Goal: Task Accomplishment & Management: Manage account settings

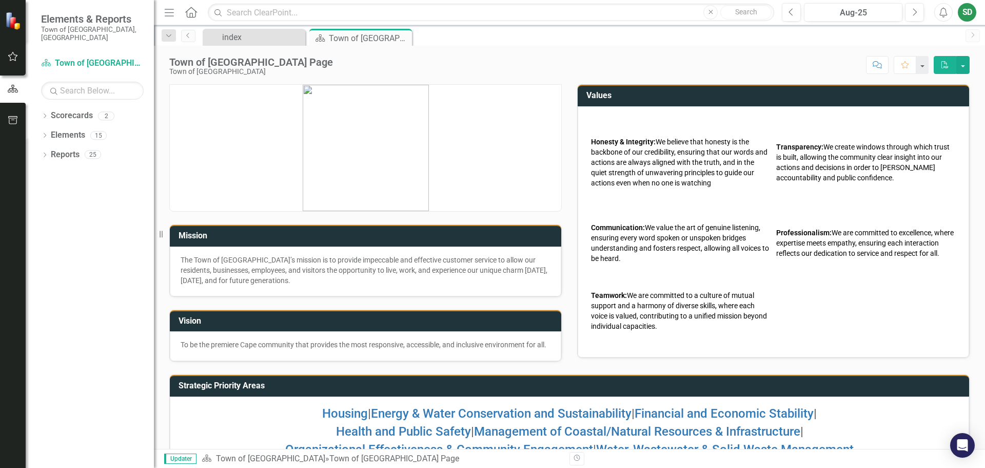
click at [970, 13] on div "SD" at bounding box center [967, 12] width 18 height 18
click at [946, 31] on link "User Edit Profile" at bounding box center [935, 31] width 81 height 19
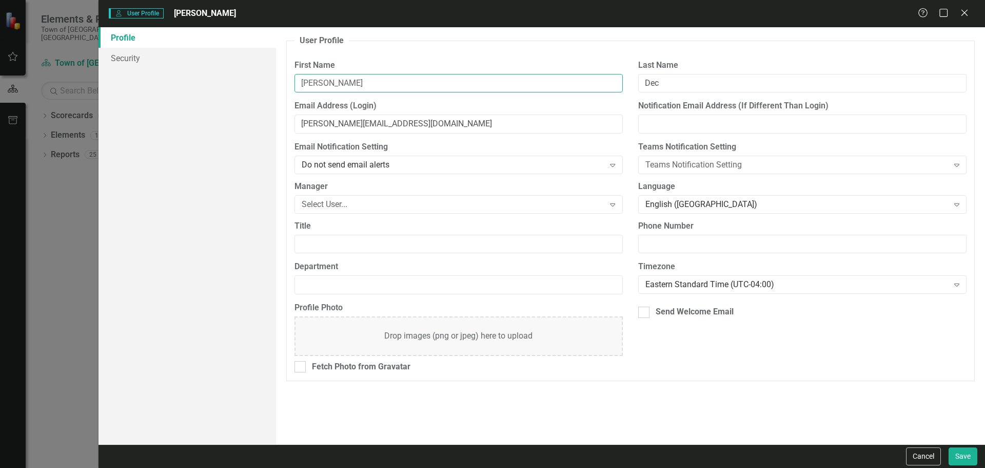
click at [357, 81] on input "[PERSON_NAME]" at bounding box center [459, 83] width 328 height 19
click at [690, 398] on div "User Profile ClearPoint has a wealth of options to help you ensure that people …" at bounding box center [630, 235] width 709 height 417
click at [158, 213] on div "Profile Security" at bounding box center [188, 235] width 178 height 417
click at [733, 419] on div "User Profile ClearPoint has a wealth of options to help you ensure that people …" at bounding box center [630, 235] width 709 height 417
click at [925, 458] on button "Cancel" at bounding box center [923, 456] width 35 height 18
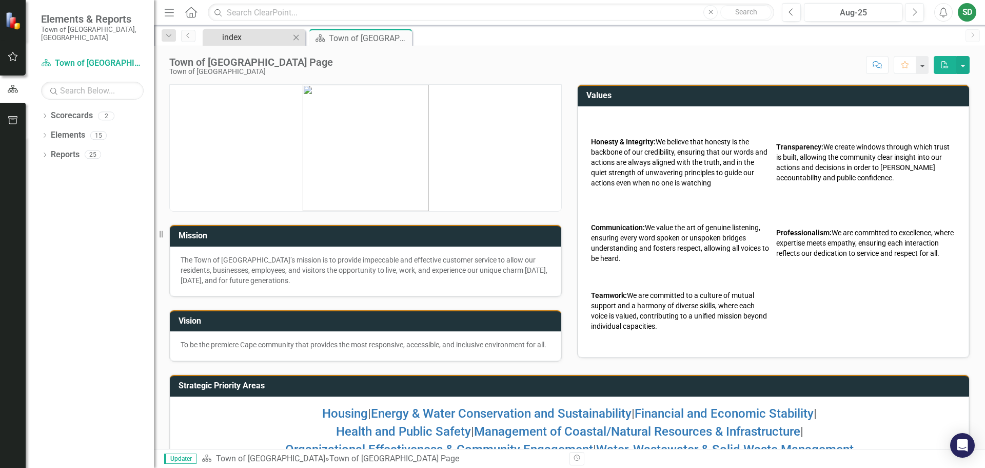
click at [232, 33] on div "index" at bounding box center [256, 37] width 68 height 13
click at [47, 114] on icon "Dropdown" at bounding box center [44, 117] width 7 height 6
click at [57, 129] on link "Town of [GEOGRAPHIC_DATA]" at bounding box center [105, 135] width 98 height 12
click at [86, 130] on link "Town of [GEOGRAPHIC_DATA]" at bounding box center [105, 135] width 98 height 12
click at [95, 129] on link "Town of [GEOGRAPHIC_DATA]" at bounding box center [105, 135] width 98 height 12
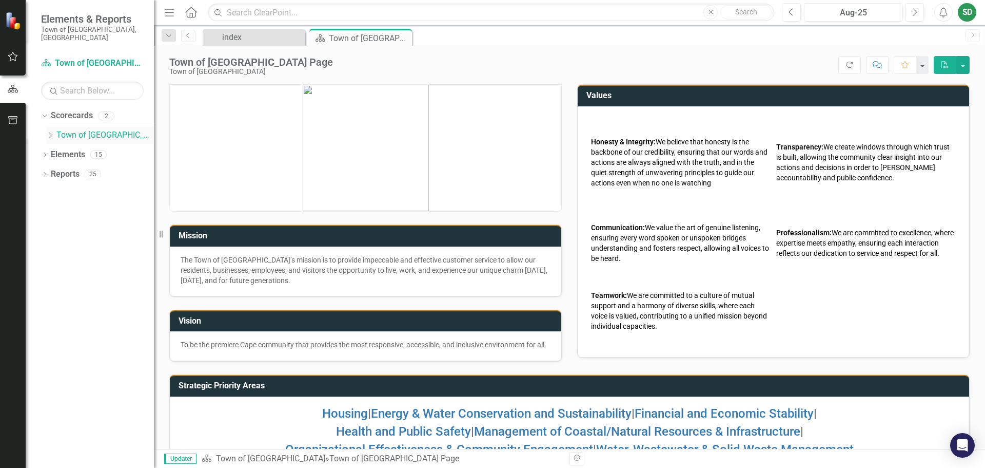
click at [52, 132] on icon "Dropdown" at bounding box center [50, 135] width 8 height 6
click at [86, 149] on link "Human Resources" at bounding box center [110, 155] width 87 height 12
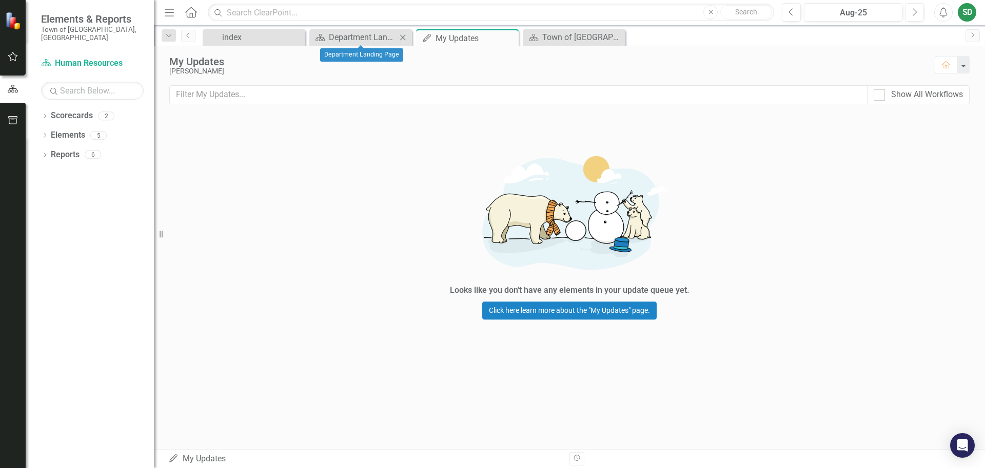
click at [400, 38] on icon "Close" at bounding box center [403, 37] width 10 height 8
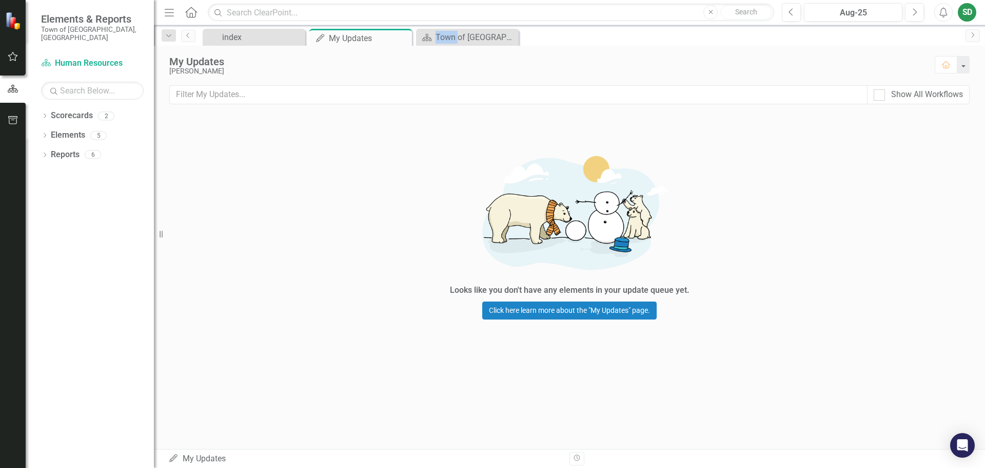
click at [0, 0] on icon "Close" at bounding box center [0, 0] width 0 height 0
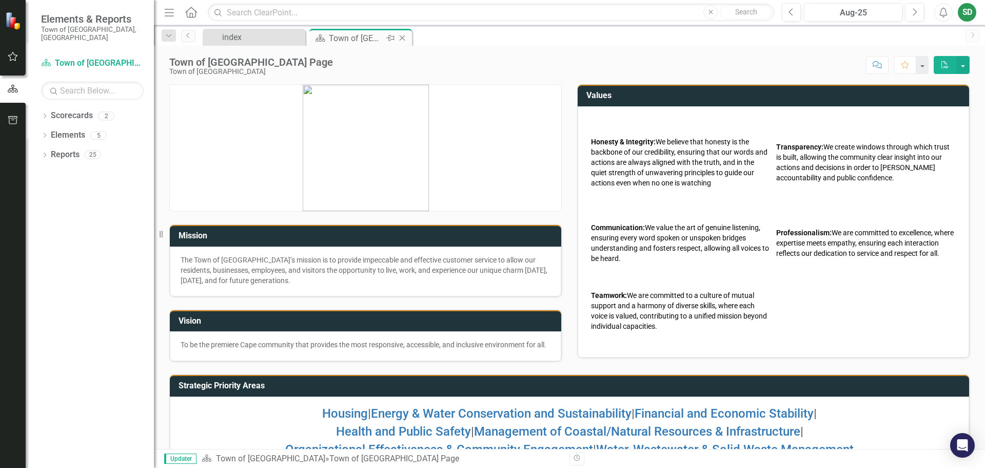
click at [400, 38] on icon "Close" at bounding box center [402, 38] width 10 height 8
click at [295, 38] on icon "Close" at bounding box center [296, 37] width 10 height 8
